Goal: Find specific page/section: Find specific page/section

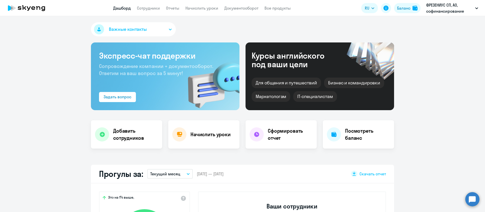
click at [157, 4] on app-header "Дашборд Сотрудники Отчеты Начислить уроки Документооборот Все продукты Дашборд …" at bounding box center [242, 8] width 485 height 16
click at [154, 7] on link "Сотрудники" at bounding box center [148, 8] width 23 height 5
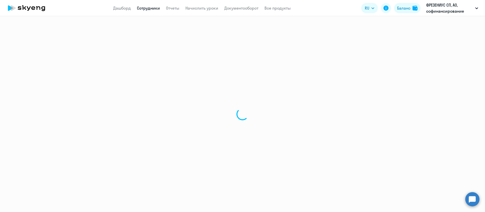
select select "30"
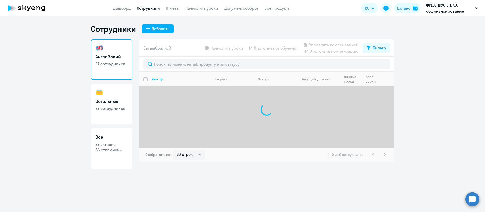
click at [113, 99] on h3 "Остальные" at bounding box center [112, 101] width 32 height 7
select select "30"
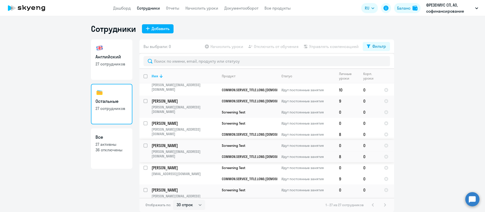
scroll to position [486, 0]
